Goal: Use online tool/utility

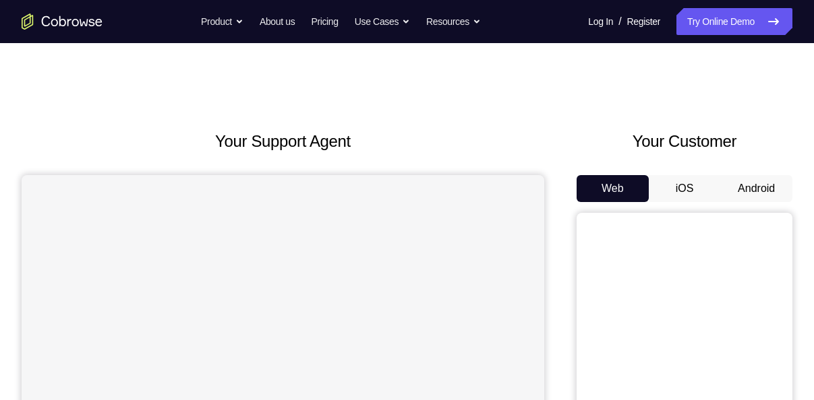
click at [732, 191] on button "Android" at bounding box center [756, 188] width 72 height 27
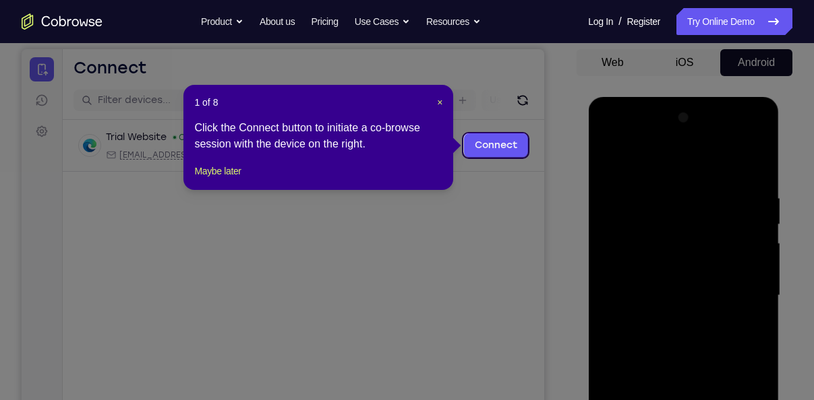
click at [444, 101] on div "1 of 8 × Click the Connect button to initiate a co-browse session with the devi…" at bounding box center [318, 137] width 270 height 105
click at [440, 101] on span "×" at bounding box center [439, 102] width 5 height 11
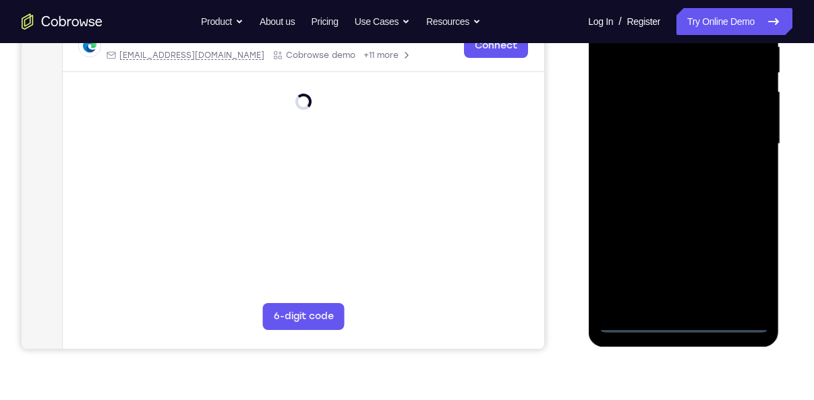
scroll to position [332, 0]
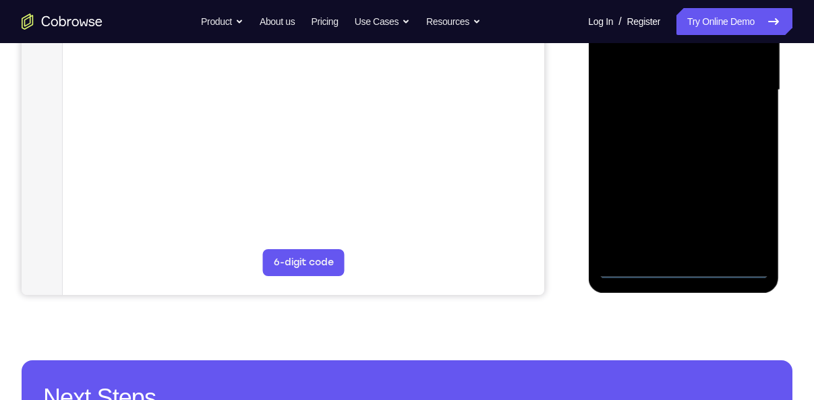
click at [688, 268] on div at bounding box center [683, 91] width 170 height 378
click at [742, 204] on div at bounding box center [683, 91] width 170 height 378
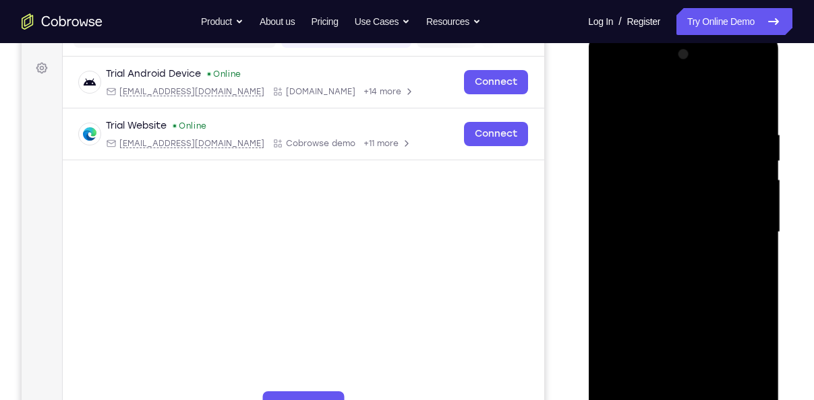
scroll to position [189, 0]
click at [658, 92] on div at bounding box center [683, 233] width 170 height 378
click at [739, 227] on div at bounding box center [683, 233] width 170 height 378
click at [667, 255] on div at bounding box center [683, 233] width 170 height 378
click at [648, 217] on div at bounding box center [683, 233] width 170 height 378
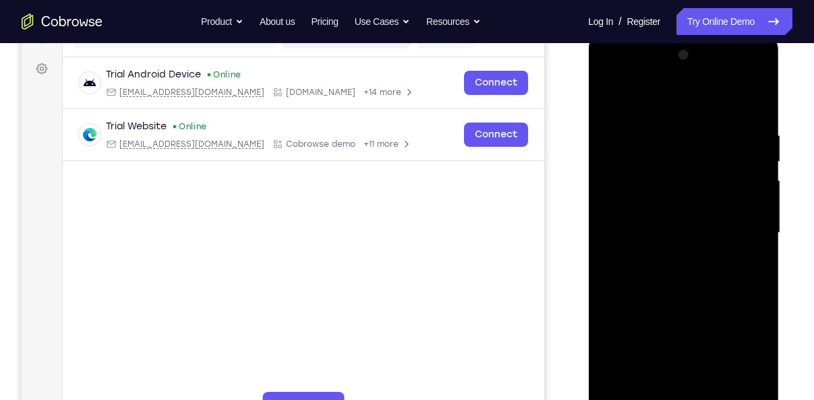
click at [648, 213] on div at bounding box center [683, 233] width 170 height 378
click at [649, 239] on div at bounding box center [683, 233] width 170 height 378
click at [657, 270] on div at bounding box center [683, 233] width 170 height 378
click at [658, 283] on div at bounding box center [683, 233] width 170 height 378
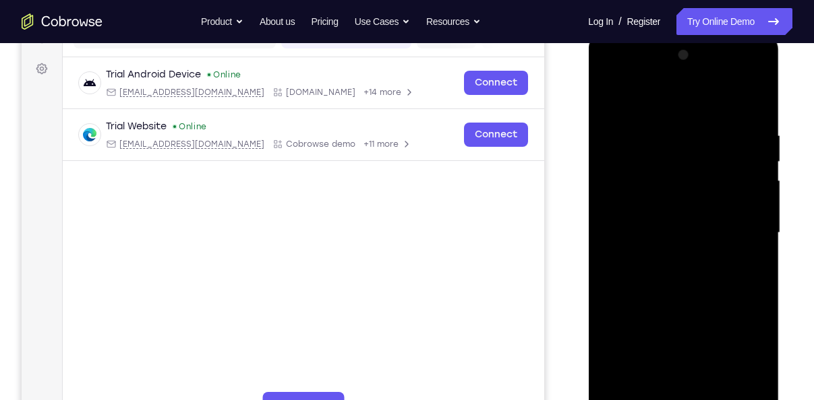
scroll to position [239, 0]
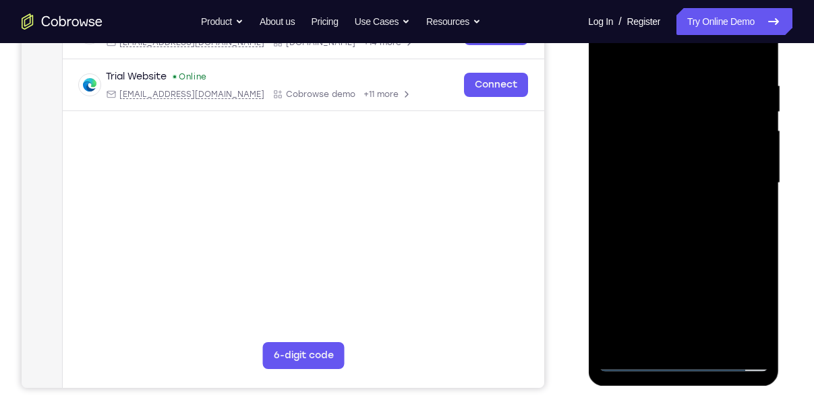
click at [657, 244] on div at bounding box center [683, 184] width 170 height 378
click at [719, 345] on div at bounding box center [683, 184] width 170 height 378
click at [666, 249] on div at bounding box center [683, 184] width 170 height 378
click at [684, 185] on div at bounding box center [683, 184] width 170 height 378
click at [662, 337] on div at bounding box center [683, 184] width 170 height 378
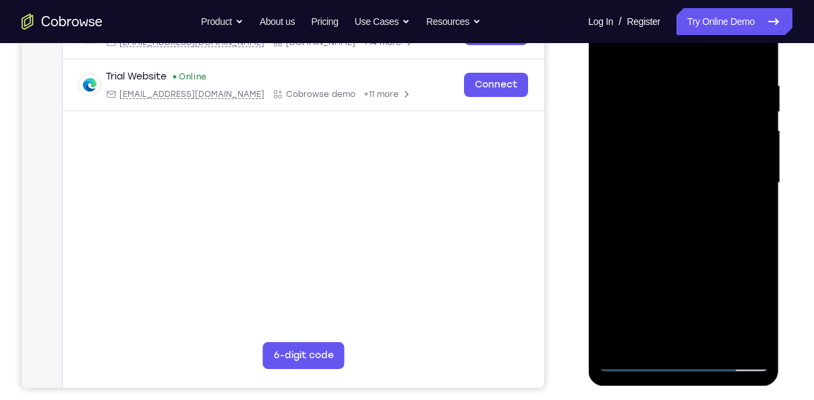
click at [662, 337] on div at bounding box center [683, 184] width 170 height 378
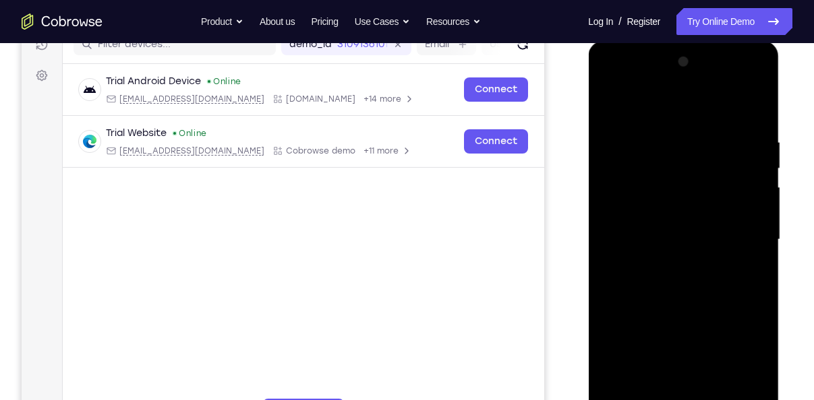
scroll to position [181, 0]
click at [609, 110] on div at bounding box center [683, 241] width 170 height 378
click at [666, 140] on div at bounding box center [683, 241] width 170 height 378
click at [735, 396] on div at bounding box center [683, 241] width 170 height 378
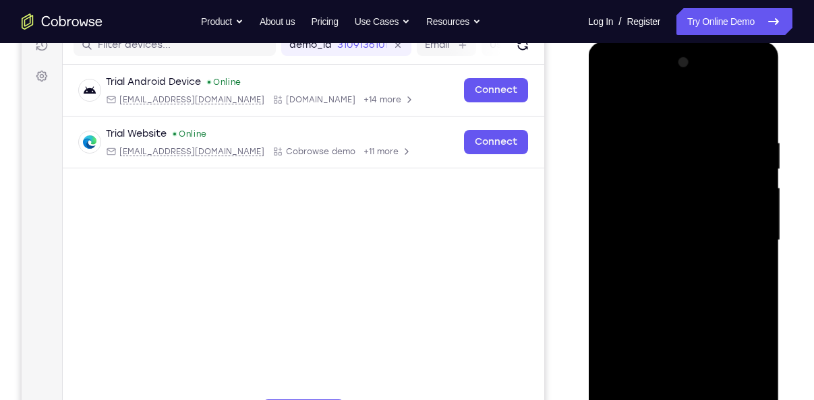
click at [747, 293] on div at bounding box center [683, 241] width 170 height 378
drag, startPoint x: 747, startPoint y: 293, endPoint x: 636, endPoint y: 266, distance: 114.6
click at [636, 266] on div at bounding box center [683, 241] width 170 height 378
click at [737, 398] on div at bounding box center [683, 241] width 170 height 378
click at [750, 327] on div at bounding box center [683, 241] width 170 height 378
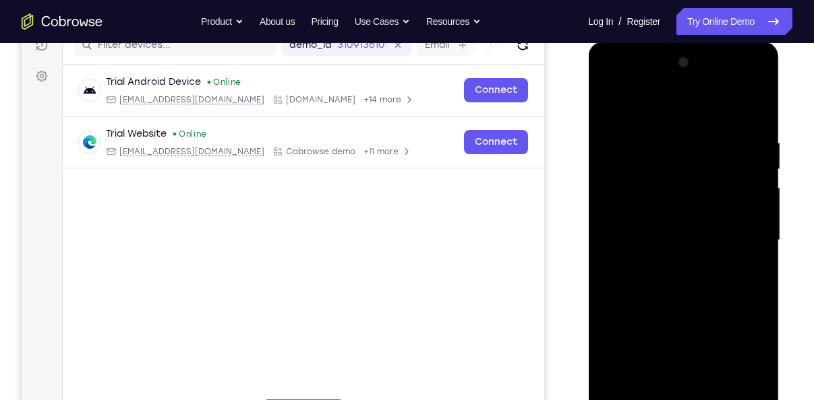
click at [750, 327] on div at bounding box center [683, 241] width 170 height 378
drag, startPoint x: 750, startPoint y: 175, endPoint x: 622, endPoint y: 207, distance: 131.3
click at [622, 207] on div at bounding box center [683, 241] width 170 height 378
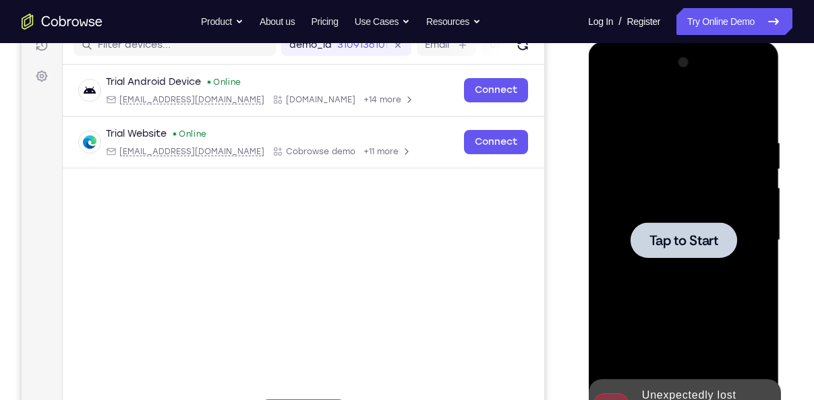
click at [657, 246] on span "Tap to Start" at bounding box center [683, 240] width 69 height 13
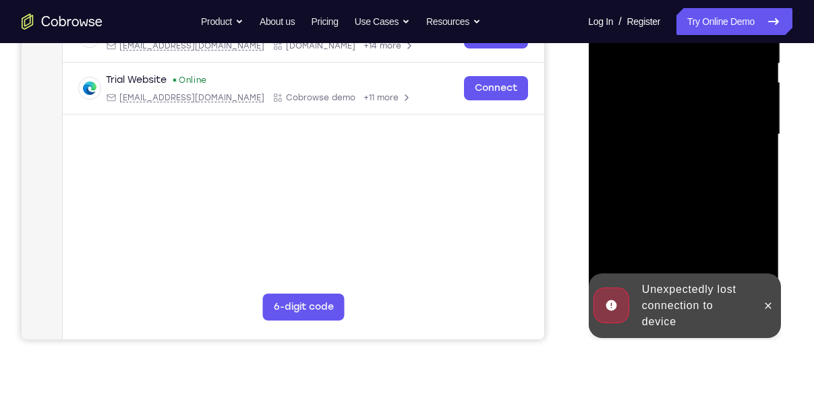
scroll to position [303, 0]
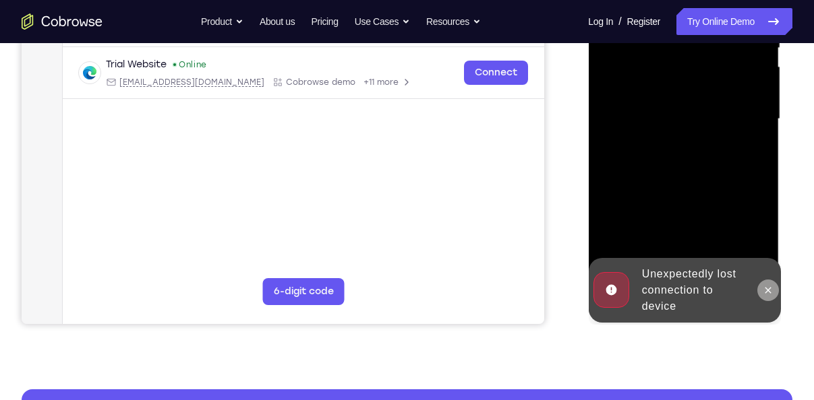
click at [773, 292] on icon at bounding box center [767, 290] width 11 height 11
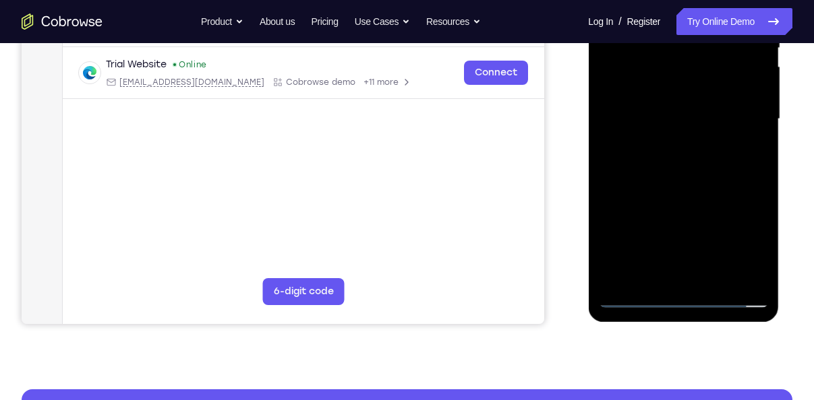
click at [688, 299] on div at bounding box center [683, 120] width 170 height 378
click at [749, 241] on div at bounding box center [683, 120] width 170 height 378
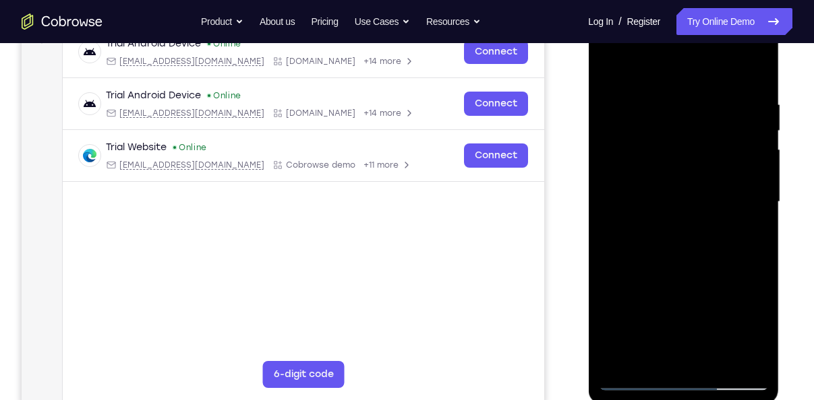
scroll to position [219, 0]
click at [679, 63] on div at bounding box center [683, 203] width 170 height 378
click at [737, 195] on div at bounding box center [683, 203] width 170 height 378
click at [669, 227] on div at bounding box center [683, 203] width 170 height 378
click at [675, 199] on div at bounding box center [683, 203] width 170 height 378
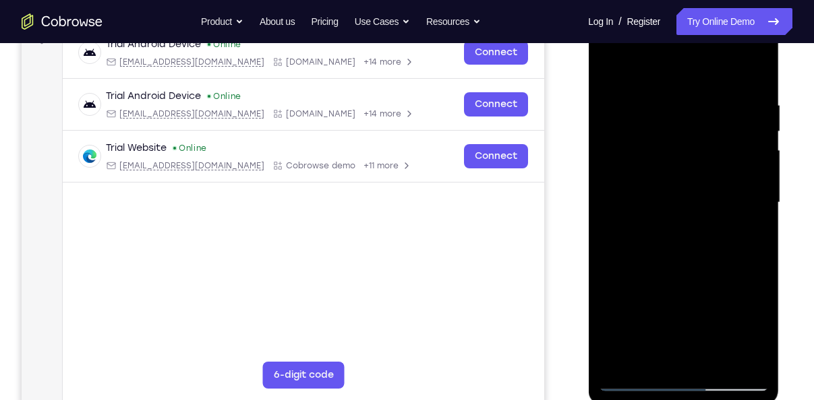
click at [675, 177] on div at bounding box center [683, 203] width 170 height 378
click at [649, 214] on div at bounding box center [683, 203] width 170 height 378
click at [615, 200] on div at bounding box center [683, 203] width 170 height 378
click at [670, 255] on div at bounding box center [683, 203] width 170 height 378
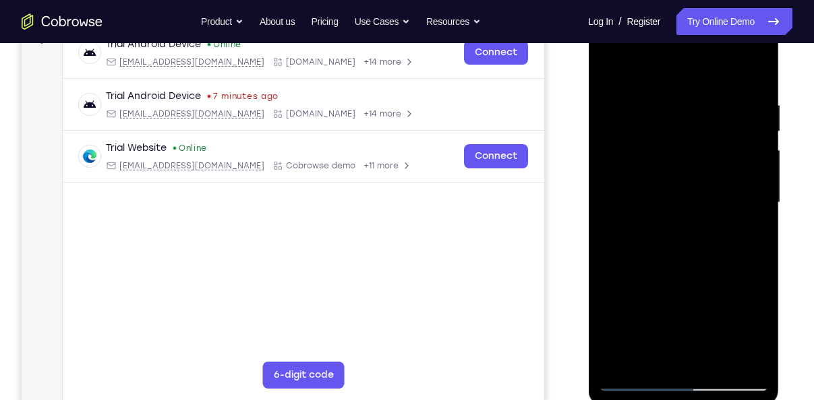
click at [682, 239] on div at bounding box center [683, 203] width 170 height 378
click at [657, 262] on div at bounding box center [683, 203] width 170 height 378
click at [719, 362] on div at bounding box center [683, 203] width 170 height 378
click at [686, 275] on div at bounding box center [683, 203] width 170 height 378
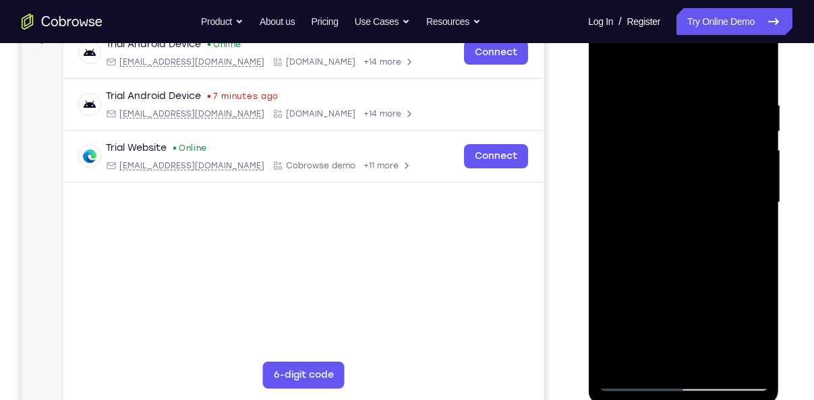
click at [672, 227] on div at bounding box center [683, 203] width 170 height 378
click at [605, 73] on div at bounding box center [683, 203] width 170 height 378
click at [649, 198] on div at bounding box center [683, 203] width 170 height 378
click at [645, 354] on div at bounding box center [683, 203] width 170 height 378
click at [744, 237] on div at bounding box center [683, 203] width 170 height 378
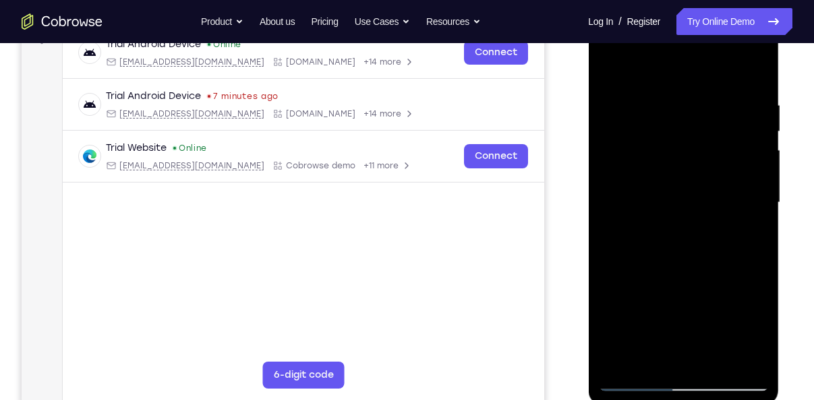
click at [610, 75] on div at bounding box center [683, 203] width 170 height 378
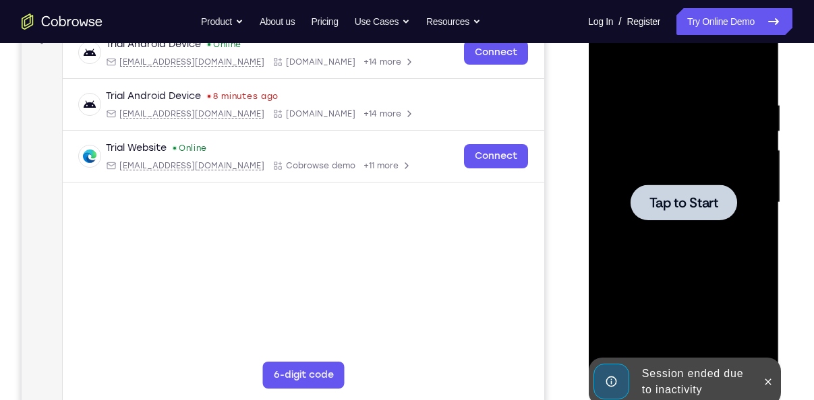
click at [634, 204] on div at bounding box center [683, 203] width 107 height 36
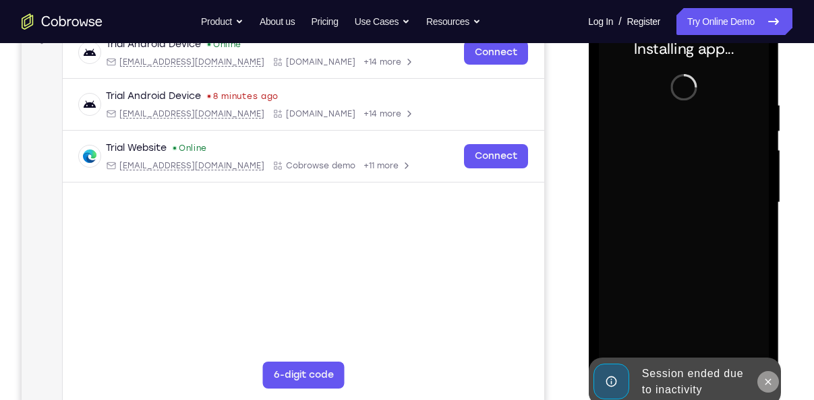
click at [762, 386] on icon at bounding box center [767, 382] width 11 height 11
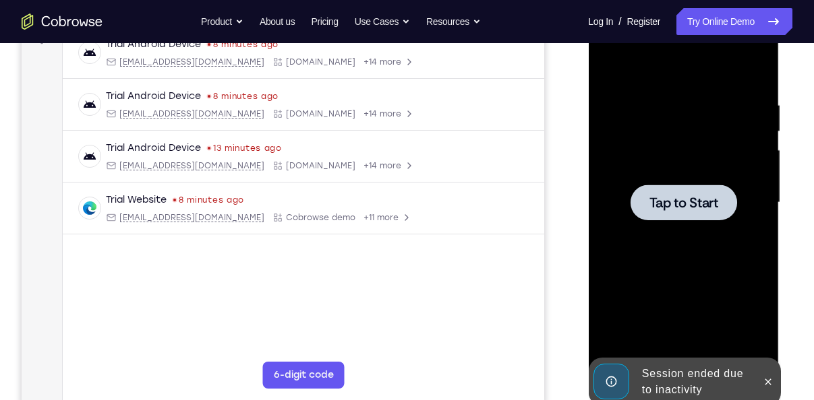
click at [725, 220] on div at bounding box center [683, 203] width 107 height 36
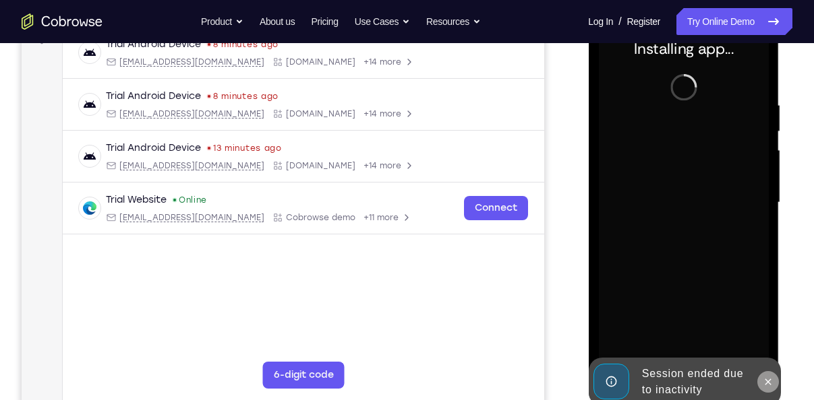
click at [768, 381] on icon at bounding box center [767, 382] width 11 height 11
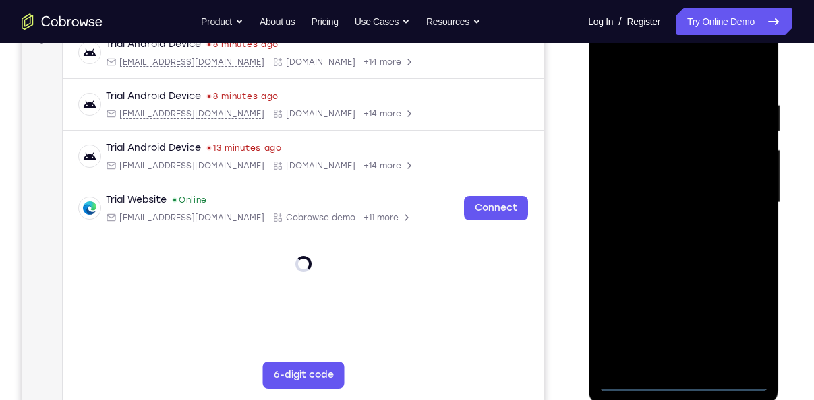
click at [684, 381] on div at bounding box center [683, 203] width 170 height 378
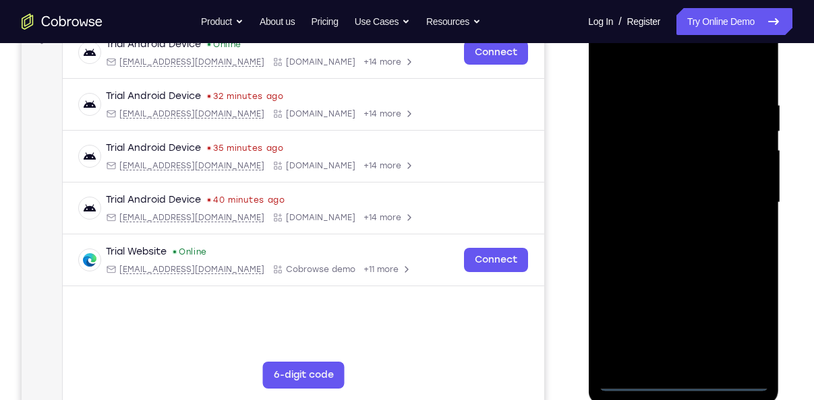
click at [741, 311] on div at bounding box center [683, 203] width 170 height 378
click at [653, 65] on div at bounding box center [683, 203] width 170 height 378
click at [745, 198] on div at bounding box center [683, 203] width 170 height 378
click at [668, 230] on div at bounding box center [683, 203] width 170 height 378
click at [659, 182] on div at bounding box center [683, 203] width 170 height 378
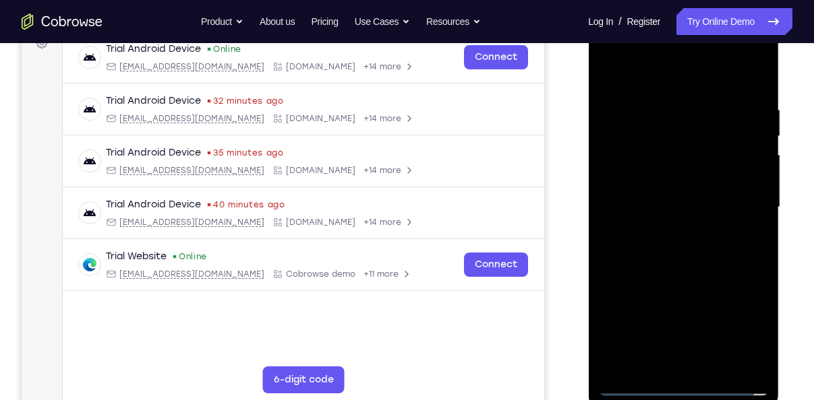
scroll to position [215, 0]
click at [670, 181] on div at bounding box center [683, 207] width 170 height 378
click at [665, 207] on div at bounding box center [683, 207] width 170 height 378
click at [663, 255] on div at bounding box center [683, 207] width 170 height 378
click at [671, 241] on div at bounding box center [683, 207] width 170 height 378
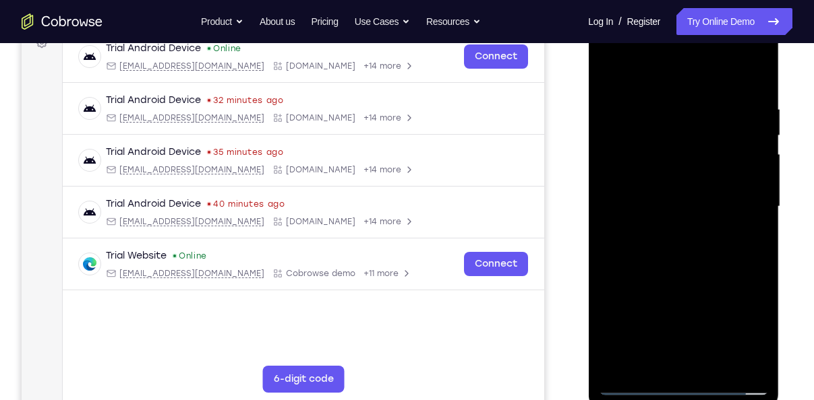
click at [668, 251] on div at bounding box center [683, 207] width 170 height 378
click at [672, 272] on div at bounding box center [683, 207] width 170 height 378
click at [712, 361] on div at bounding box center [683, 207] width 170 height 378
click at [680, 280] on div at bounding box center [683, 207] width 170 height 378
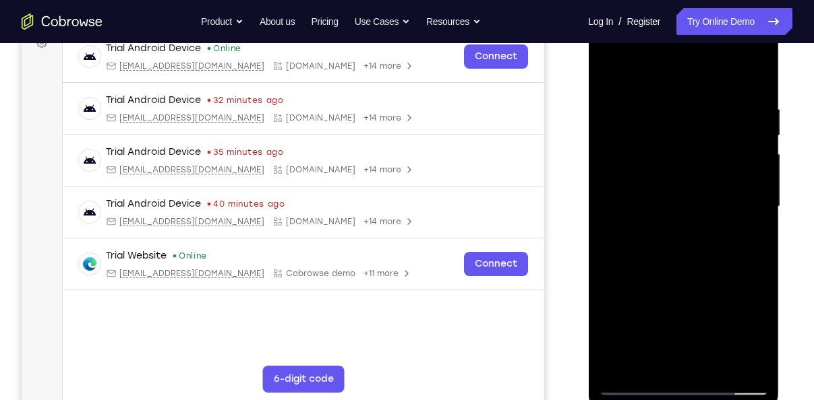
click at [675, 227] on div at bounding box center [683, 207] width 170 height 378
click at [648, 361] on div at bounding box center [683, 207] width 170 height 378
click at [602, 73] on div at bounding box center [683, 207] width 170 height 378
click at [665, 234] on div at bounding box center [683, 207] width 170 height 378
click at [613, 73] on div at bounding box center [683, 207] width 170 height 378
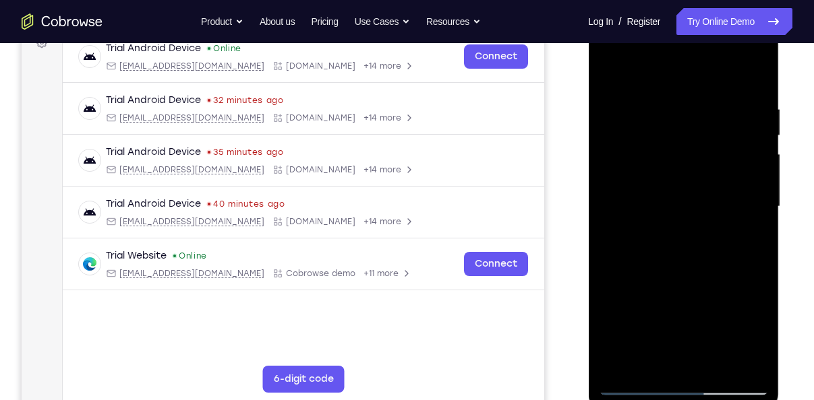
click at [655, 197] on div at bounding box center [683, 207] width 170 height 378
click at [613, 72] on div at bounding box center [683, 207] width 170 height 378
drag, startPoint x: 654, startPoint y: 303, endPoint x: 662, endPoint y: 216, distance: 86.7
click at [662, 216] on div at bounding box center [683, 207] width 170 height 378
click at [657, 264] on div at bounding box center [683, 207] width 170 height 378
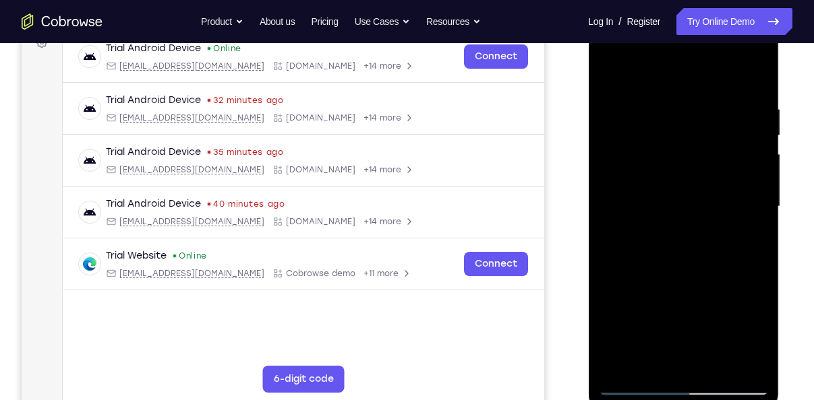
click at [610, 74] on div at bounding box center [683, 207] width 170 height 378
drag, startPoint x: 659, startPoint y: 315, endPoint x: 699, endPoint y: 435, distance: 126.0
click at [699, 400] on html "Online web based iOS Simulators and Android Emulators. Run iPhone, iPad, Mobile…" at bounding box center [684, 210] width 192 height 404
click at [680, 210] on div at bounding box center [683, 207] width 170 height 378
click at [742, 237] on div at bounding box center [683, 207] width 170 height 378
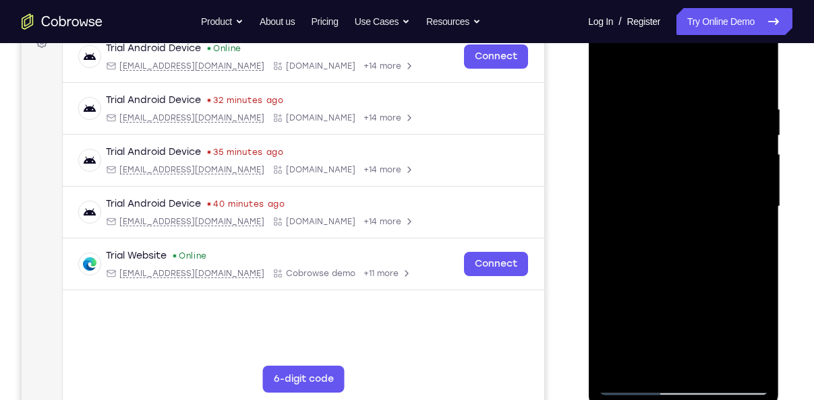
click at [748, 245] on div at bounding box center [683, 207] width 170 height 378
click at [613, 75] on div at bounding box center [683, 207] width 170 height 378
click at [688, 294] on div at bounding box center [683, 207] width 170 height 378
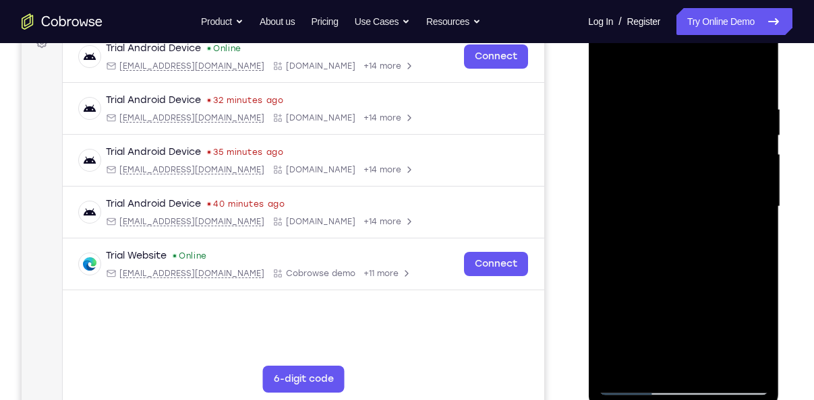
click at [716, 368] on div at bounding box center [683, 207] width 170 height 378
click at [687, 200] on div at bounding box center [683, 207] width 170 height 378
click at [649, 358] on div at bounding box center [683, 207] width 170 height 378
click at [610, 71] on div at bounding box center [683, 207] width 170 height 378
click at [651, 205] on div at bounding box center [683, 207] width 170 height 378
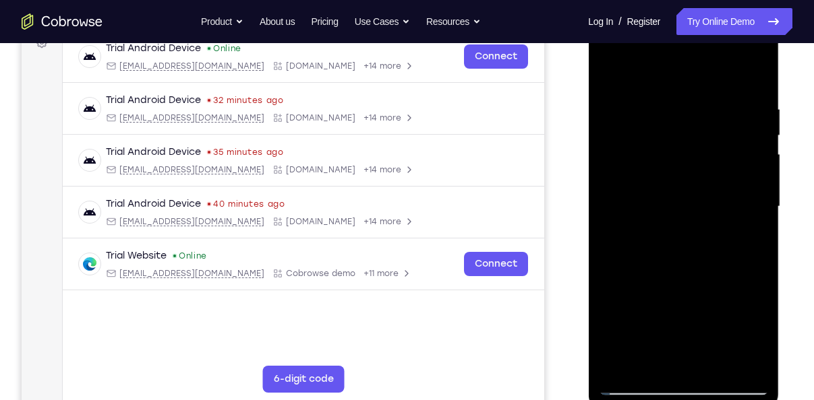
click at [667, 356] on div at bounding box center [683, 207] width 170 height 378
click at [606, 72] on div at bounding box center [683, 207] width 170 height 378
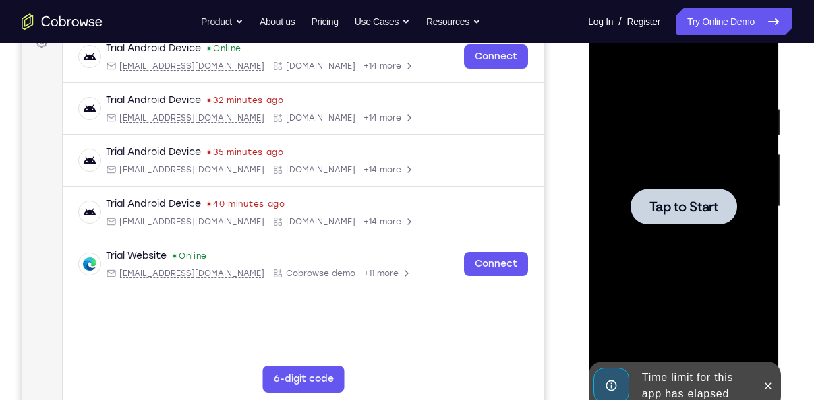
click at [653, 189] on div at bounding box center [683, 207] width 107 height 36
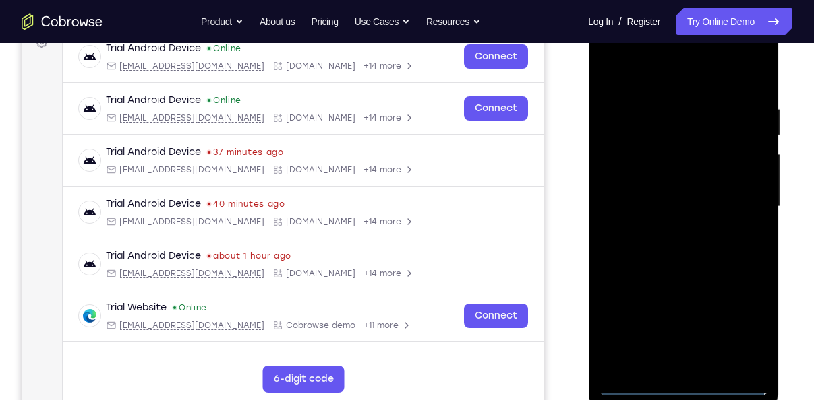
click at [678, 388] on div at bounding box center [683, 207] width 170 height 378
click at [743, 319] on div at bounding box center [683, 207] width 170 height 378
click at [656, 72] on div at bounding box center [683, 207] width 170 height 378
click at [744, 203] on div at bounding box center [683, 207] width 170 height 378
click at [667, 230] on div at bounding box center [683, 207] width 170 height 378
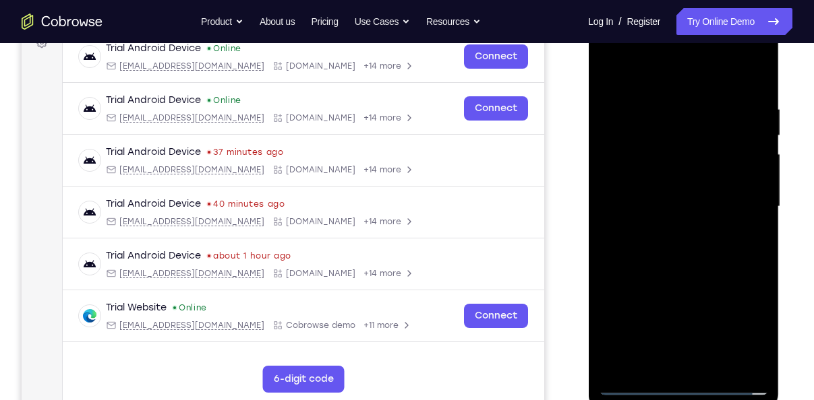
click at [671, 199] on div at bounding box center [683, 207] width 170 height 378
click at [663, 186] on div at bounding box center [683, 207] width 170 height 378
click at [620, 204] on div at bounding box center [683, 207] width 170 height 378
click at [630, 266] on div at bounding box center [683, 207] width 170 height 378
click at [723, 365] on div at bounding box center [683, 207] width 170 height 378
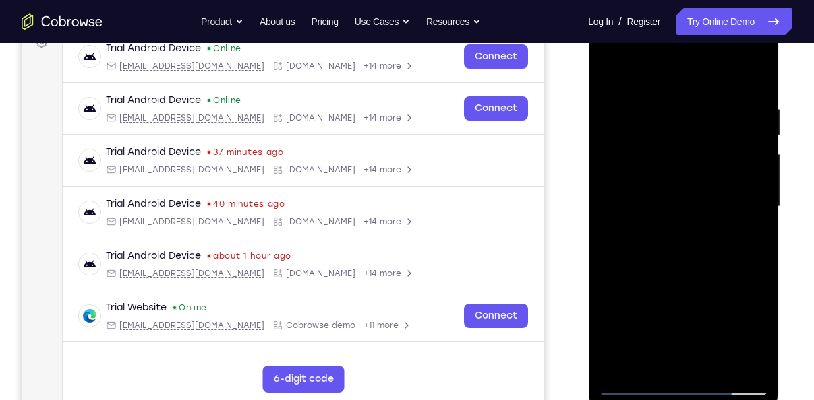
click at [687, 276] on div at bounding box center [683, 207] width 170 height 378
click at [690, 195] on div at bounding box center [683, 207] width 170 height 378
click at [655, 363] on div at bounding box center [683, 207] width 170 height 378
click at [673, 357] on div at bounding box center [683, 207] width 170 height 378
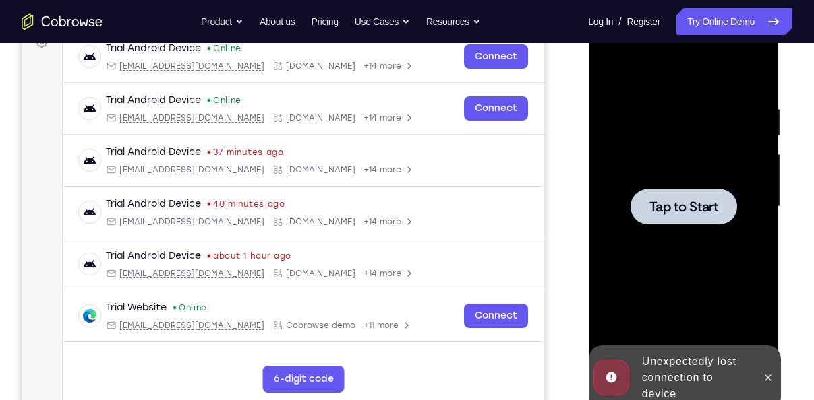
click at [633, 8] on div "Tap to Start" at bounding box center [683, 8] width 191 height 0
click at [692, 206] on span "Tap to Start" at bounding box center [683, 206] width 69 height 13
